Goal: Check status

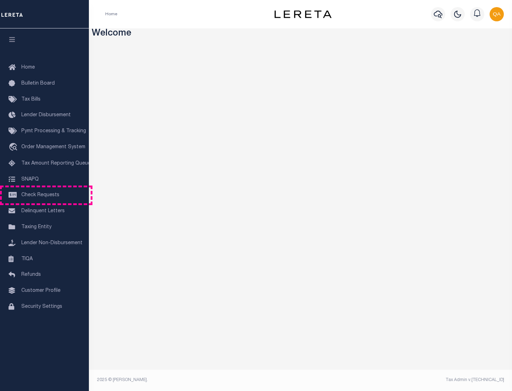
click at [44, 195] on span "Check Requests" at bounding box center [40, 195] width 38 height 5
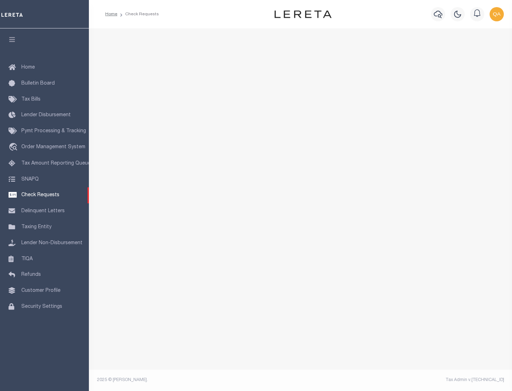
select select "50"
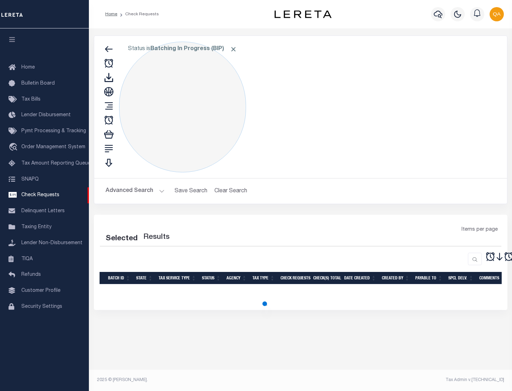
select select "50"
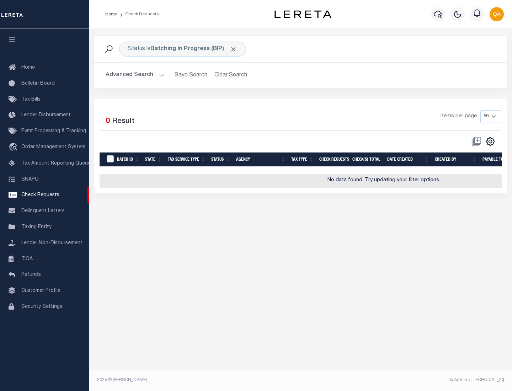
click at [233, 49] on span "Click to Remove" at bounding box center [232, 48] width 7 height 7
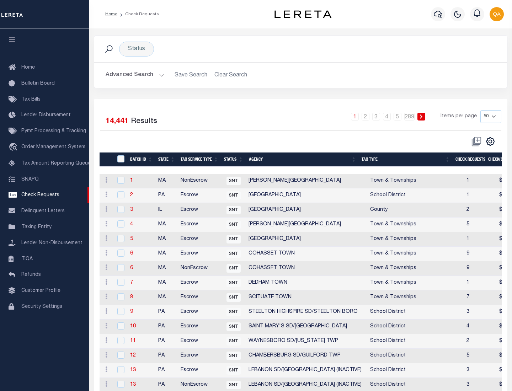
scroll to position [342, 0]
